Goal: Navigation & Orientation: Find specific page/section

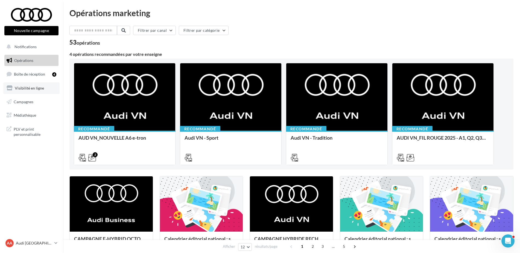
click at [23, 89] on span "Visibilité en ligne" at bounding box center [29, 88] width 29 height 5
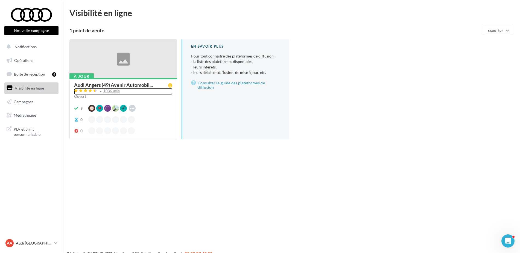
click at [112, 91] on div "1036 avis" at bounding box center [111, 91] width 17 height 4
